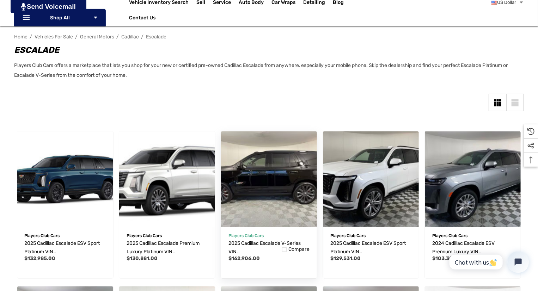
click at [249, 181] on img "2025 Cadillac Escalade V-Series VIN 1GYS9HR96SR207273,$162,906.00\a" at bounding box center [268, 179] width 105 height 105
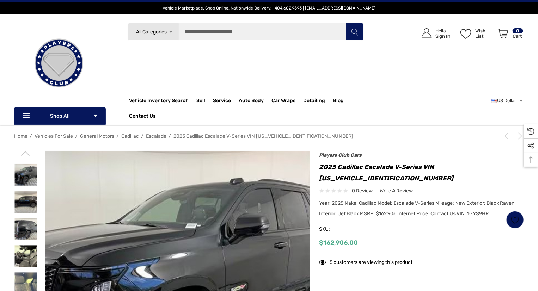
click at [249, 181] on img at bounding box center [178, 284] width 266 height 266
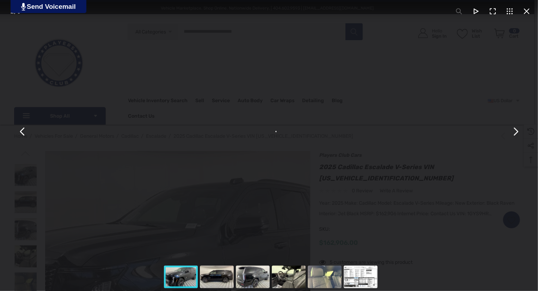
scroll to position [114, 0]
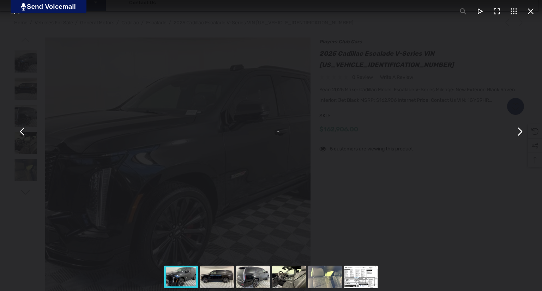
click at [302, 151] on div "You can close this modal content with the ESC key" at bounding box center [271, 131] width 542 height 263
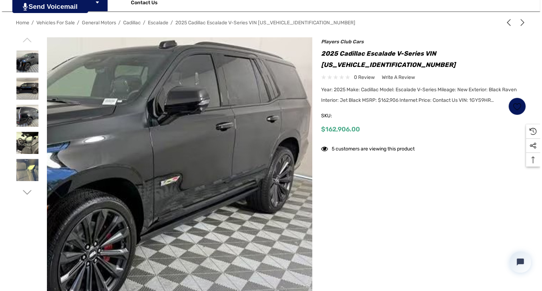
scroll to position [0, 0]
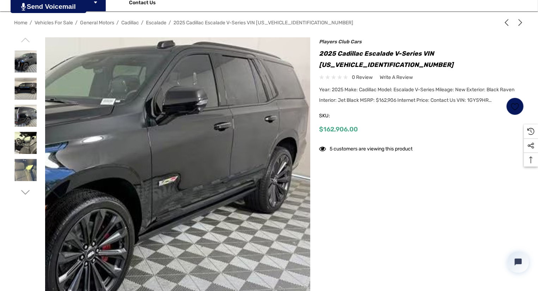
click at [302, 151] on img at bounding box center [90, 175] width 451 height 339
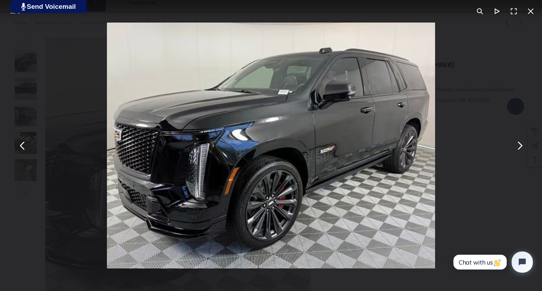
click at [520, 150] on button "You can close this modal content with the ESC key" at bounding box center [519, 145] width 17 height 17
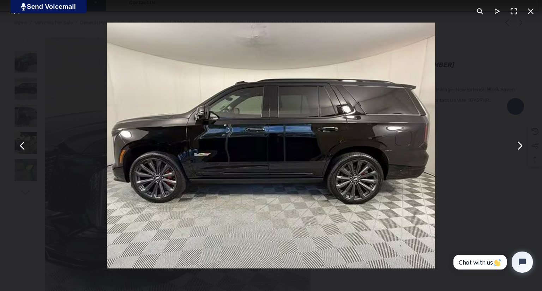
click at [520, 150] on button "You can close this modal content with the ESC key" at bounding box center [519, 145] width 17 height 17
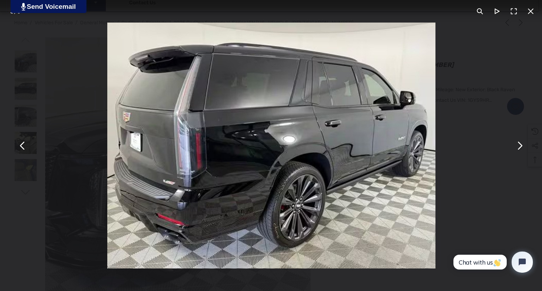
click at [520, 150] on button "You can close this modal content with the ESC key" at bounding box center [519, 145] width 17 height 17
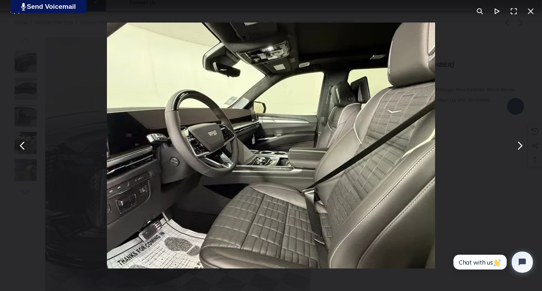
click at [520, 150] on button "You can close this modal content with the ESC key" at bounding box center [519, 145] width 17 height 17
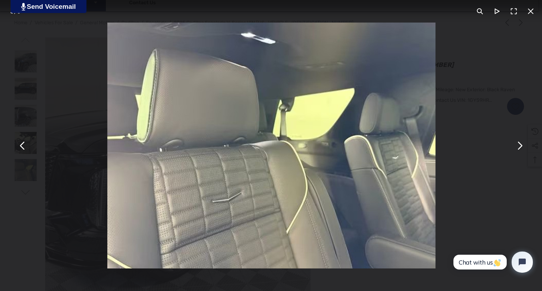
click at [520, 150] on button "You can close this modal content with the ESC key" at bounding box center [519, 145] width 17 height 17
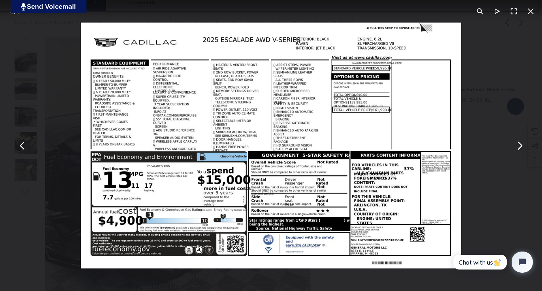
click at [520, 150] on button "You can close this modal content with the ESC key" at bounding box center [519, 145] width 17 height 17
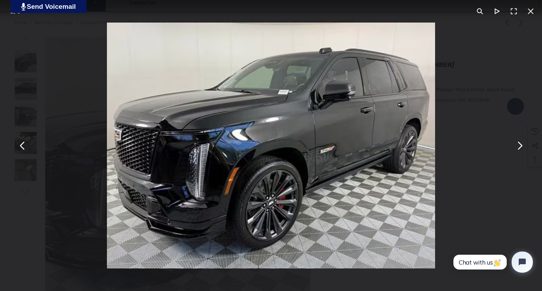
click at [520, 150] on button "You can close this modal content with the ESC key" at bounding box center [519, 145] width 17 height 17
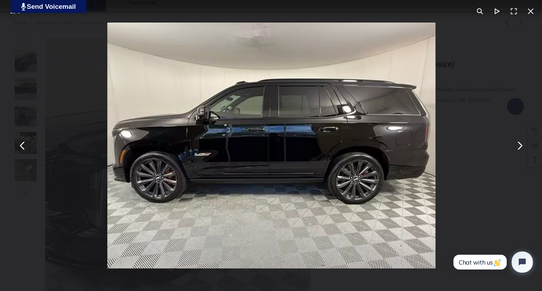
click at [520, 150] on button "You can close this modal content with the ESC key" at bounding box center [519, 145] width 17 height 17
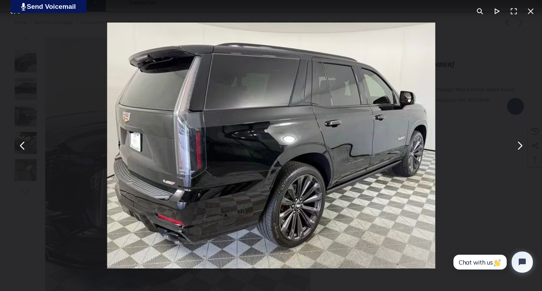
click at [520, 150] on button "You can close this modal content with the ESC key" at bounding box center [519, 145] width 17 height 17
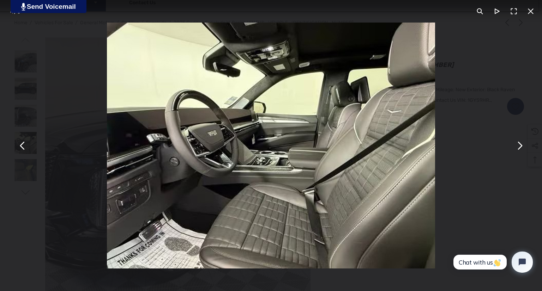
click at [520, 150] on button "You can close this modal content with the ESC key" at bounding box center [519, 145] width 17 height 17
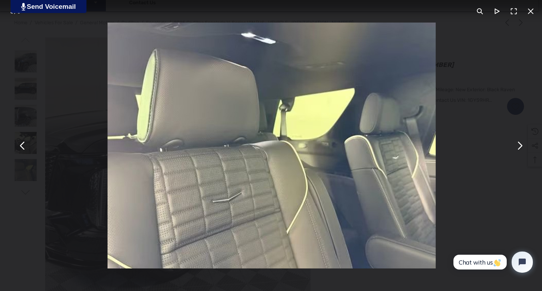
click at [520, 150] on button "You can close this modal content with the ESC key" at bounding box center [519, 145] width 17 height 17
